Goal: Leave review/rating: Leave review/rating

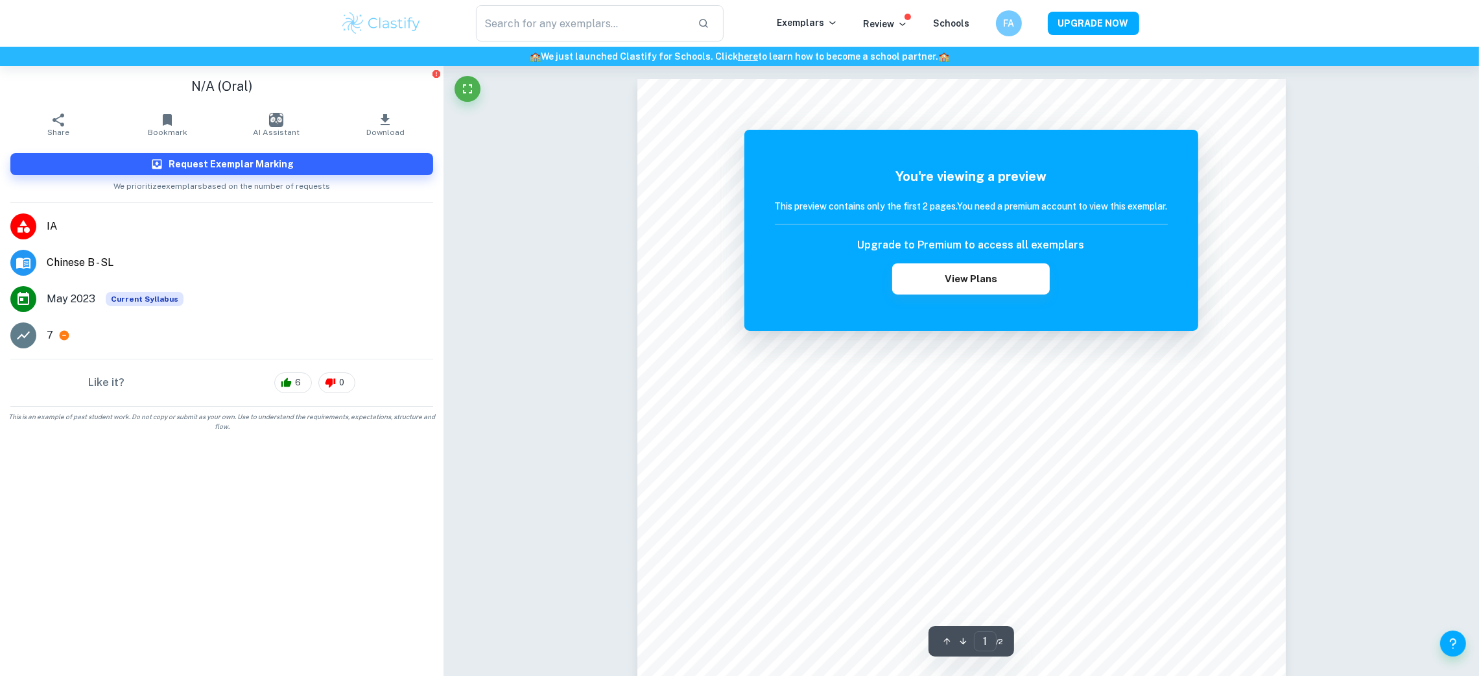
scroll to position [34, 0]
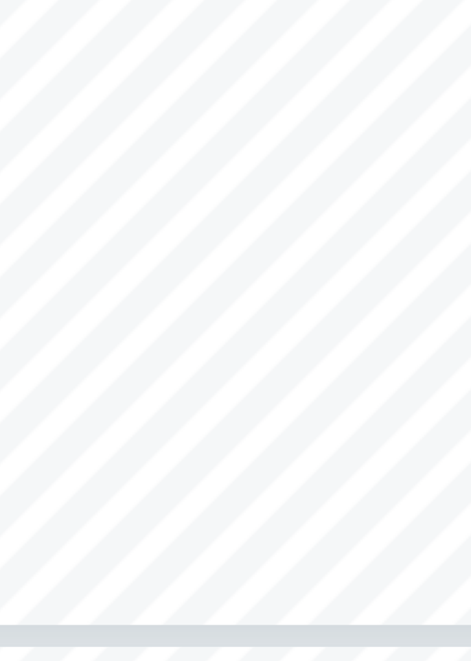
scroll to position [4469, 20]
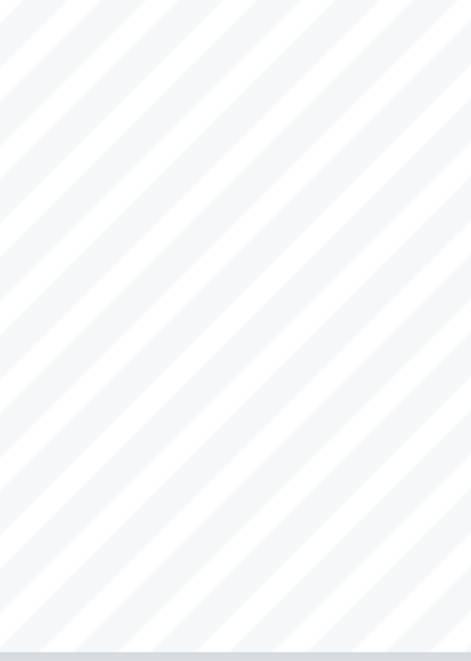
type input "2"
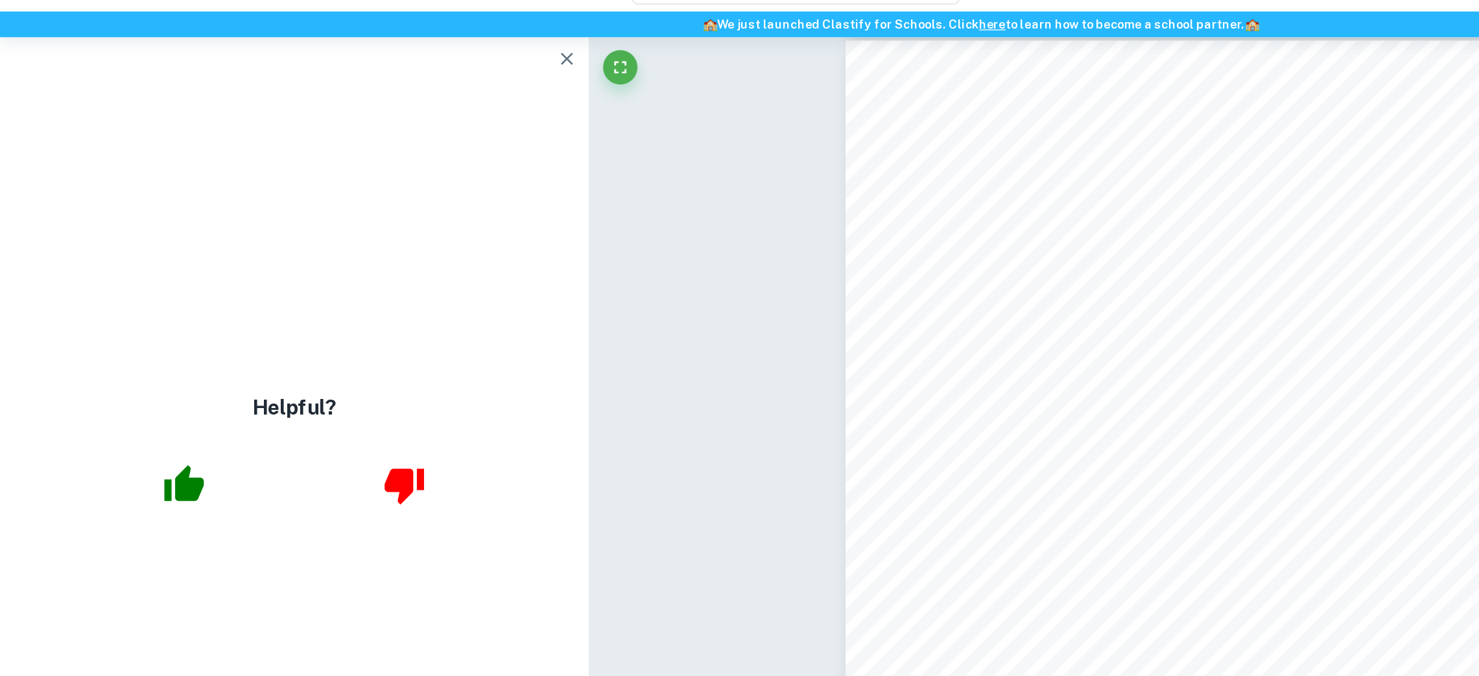
scroll to position [1036, 0]
